Goal: Information Seeking & Learning: Learn about a topic

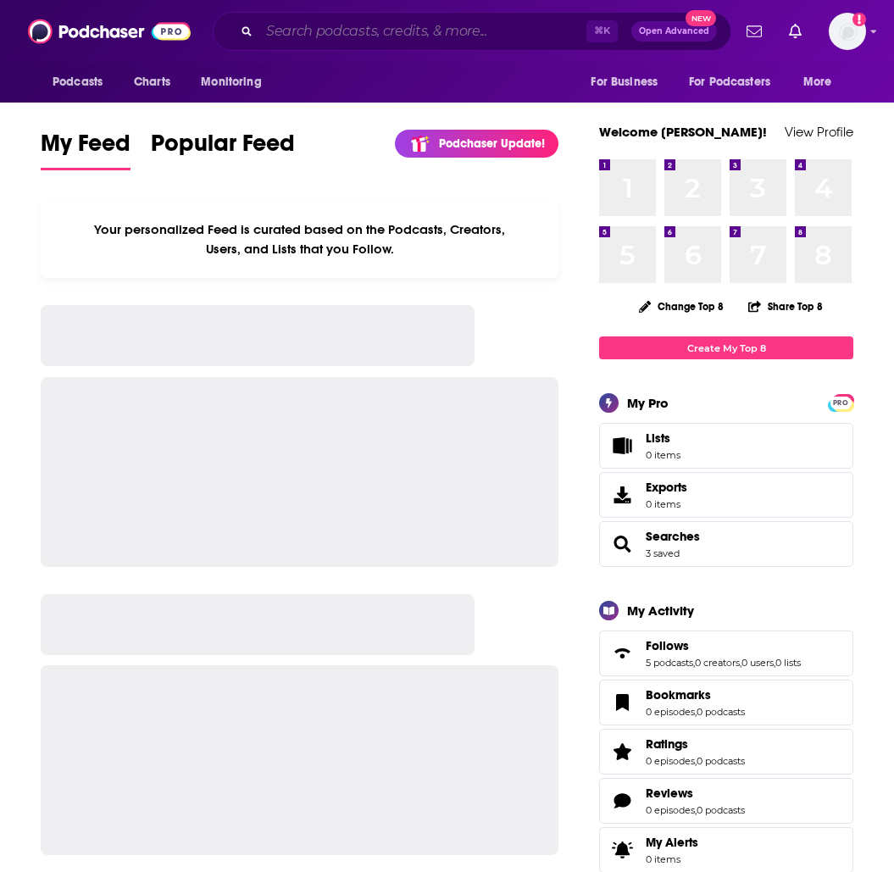
click at [437, 44] on input "Search podcasts, credits, & more..." at bounding box center [422, 31] width 327 height 27
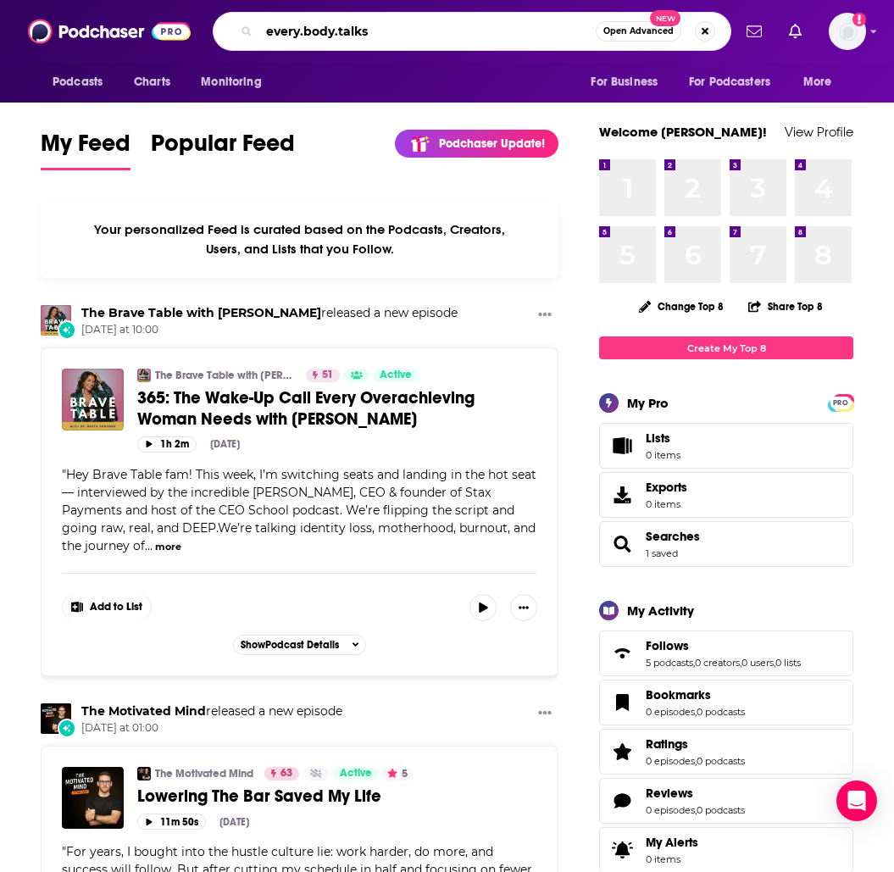
type input "every.body.talks"
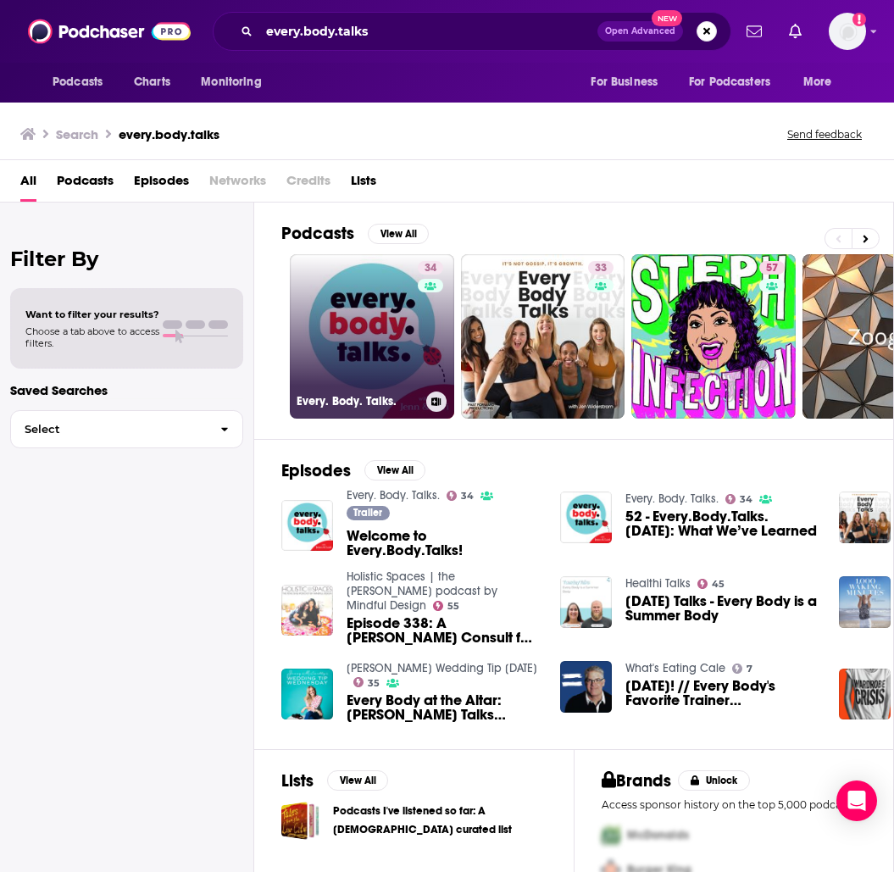
click at [348, 328] on link "34 Every. Body. Talks." at bounding box center [372, 336] width 164 height 164
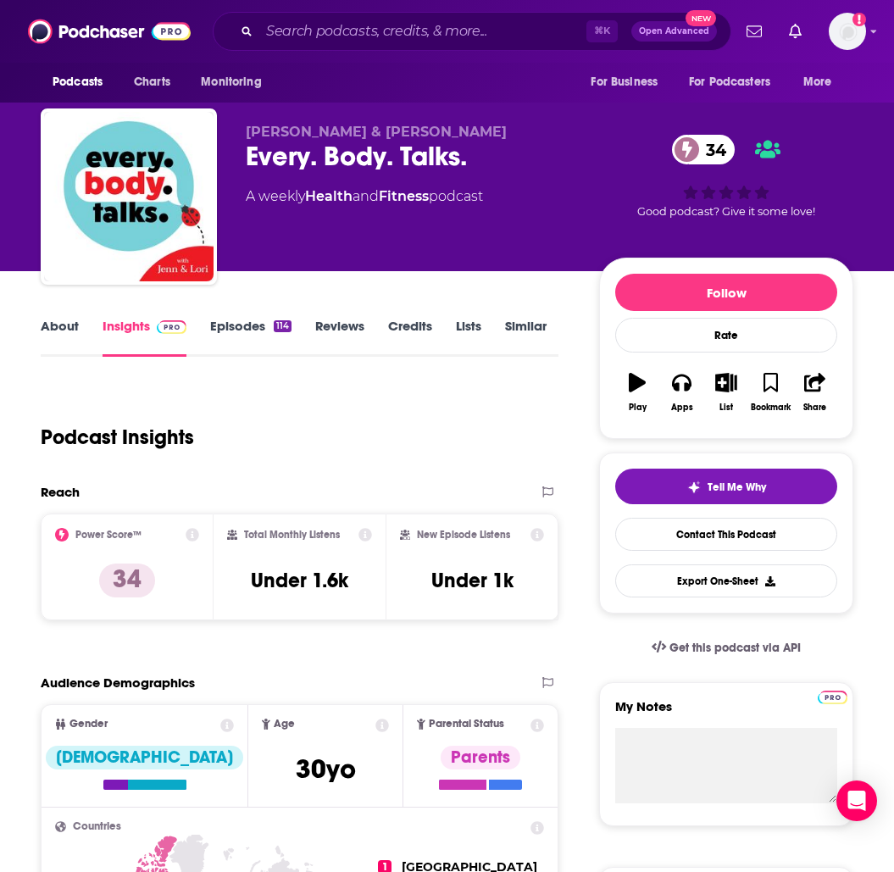
click at [259, 333] on link "Episodes 114" at bounding box center [250, 337] width 81 height 39
